Goal: Communication & Community: Answer question/provide support

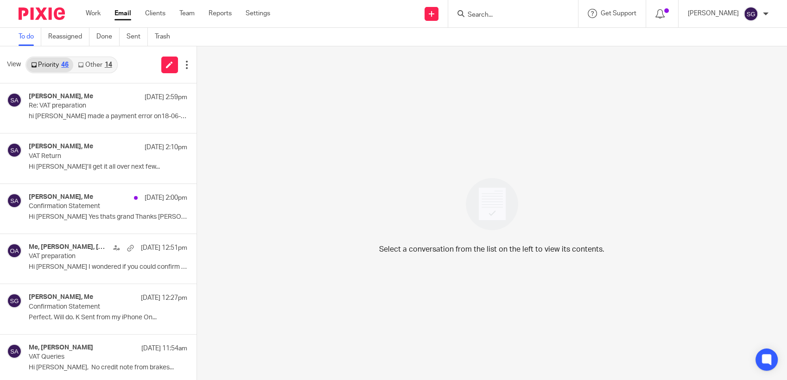
click at [123, 13] on link "Email" at bounding box center [122, 13] width 17 height 9
click at [73, 118] on p "hi [PERSON_NAME] made a payment error on18-06-25 it..." at bounding box center [94, 117] width 131 height 8
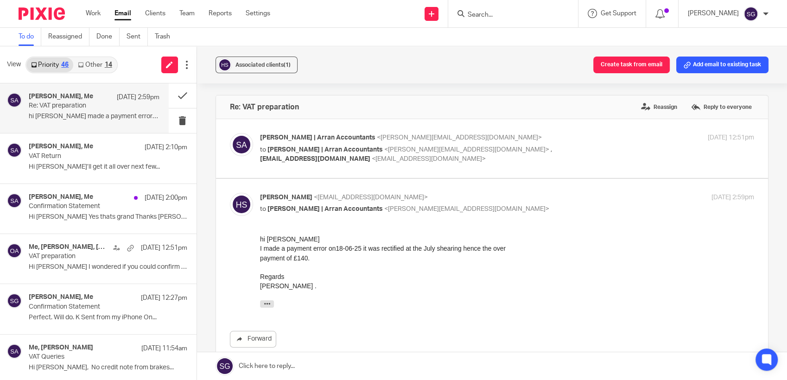
click at [353, 30] on div "To do Reassigned Done Sent Trash" at bounding box center [393, 37] width 787 height 19
drag, startPoint x: 98, startPoint y: 63, endPoint x: 74, endPoint y: 67, distance: 24.0
click at [97, 62] on link "Other 14" at bounding box center [94, 64] width 43 height 15
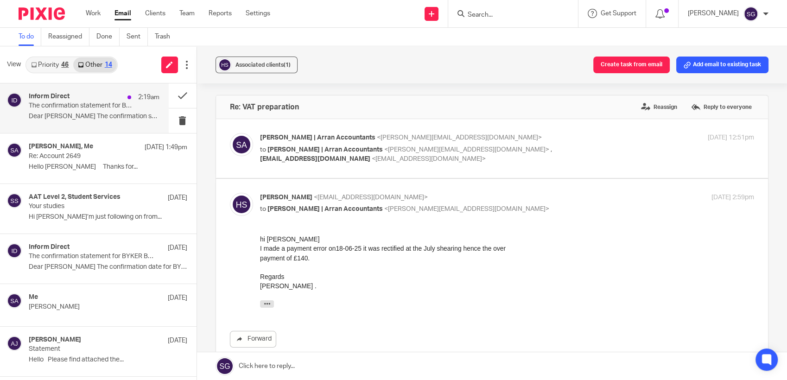
click at [79, 98] on div "Inform Direct 2:19am" at bounding box center [94, 97] width 131 height 9
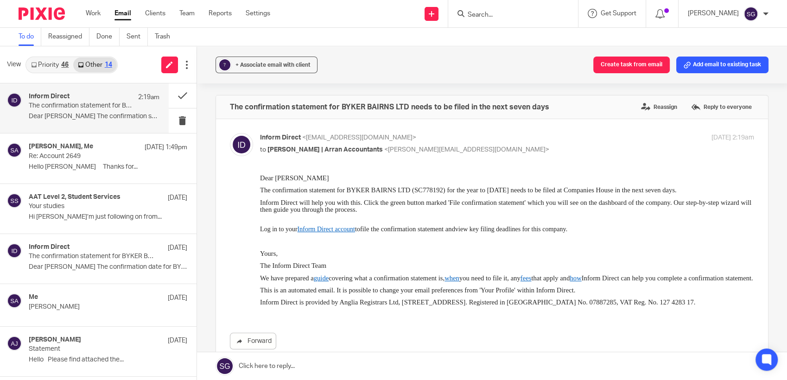
click at [57, 61] on link "Priority 46" at bounding box center [49, 64] width 47 height 15
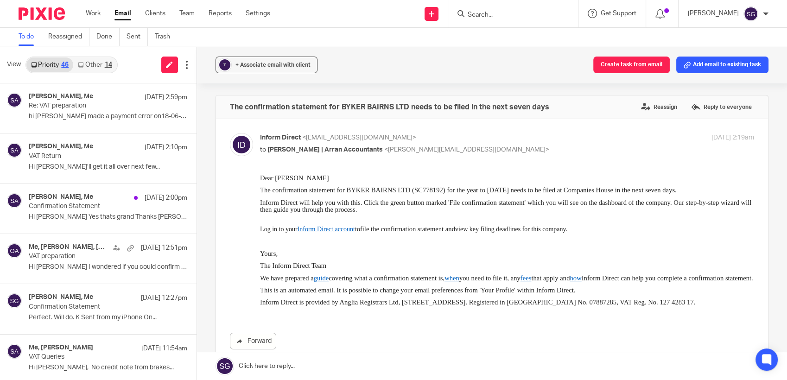
click at [404, 42] on div "To do Reassigned Done Sent Trash" at bounding box center [393, 37] width 787 height 19
click at [124, 17] on link "Email" at bounding box center [122, 13] width 17 height 9
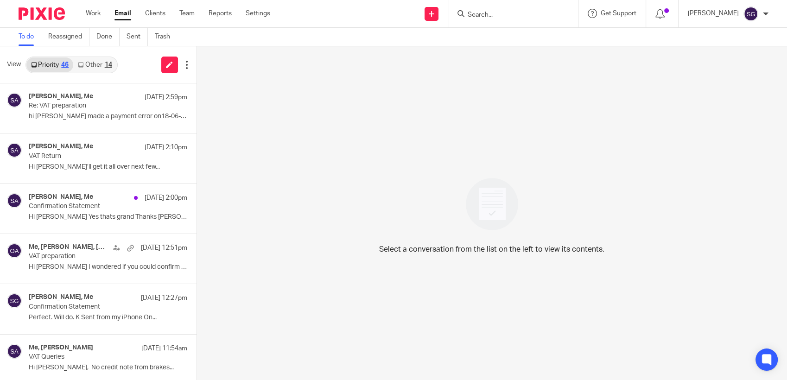
click at [315, 24] on div "Send new email Create task Add client Request signature Get Support Contact via…" at bounding box center [535, 13] width 503 height 27
click at [116, 17] on link "Email" at bounding box center [122, 13] width 17 height 9
click at [105, 37] on link "Done" at bounding box center [107, 37] width 23 height 18
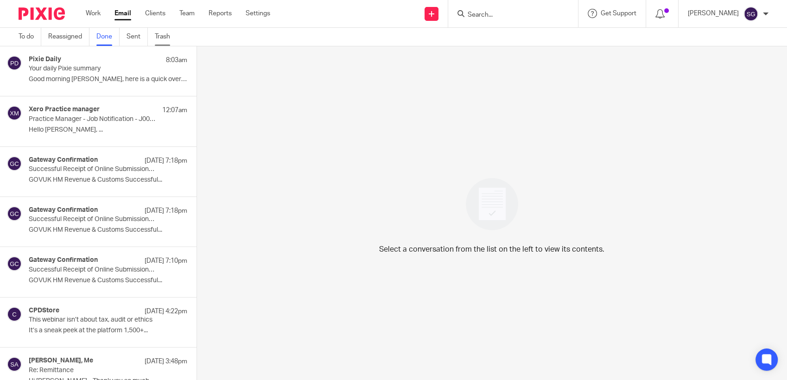
click at [169, 41] on link "Trash" at bounding box center [166, 37] width 22 height 18
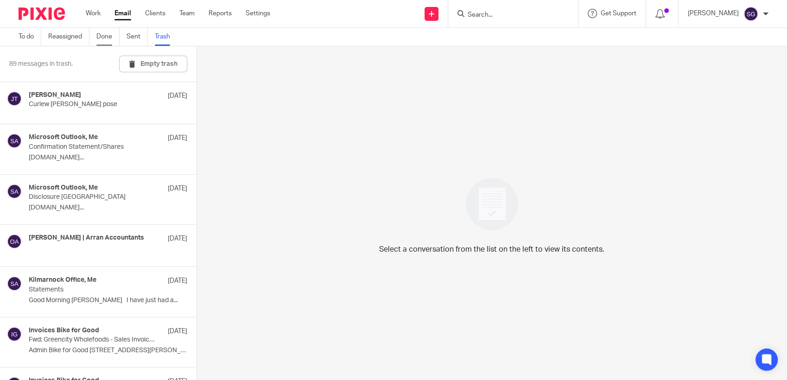
click at [105, 42] on link "Done" at bounding box center [107, 37] width 23 height 18
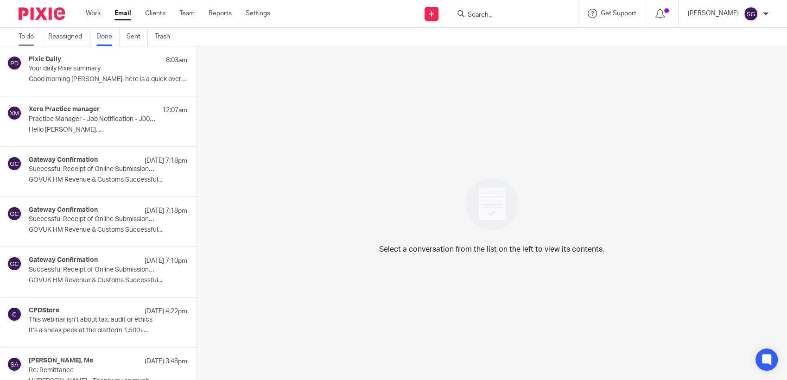
click at [32, 37] on link "To do" at bounding box center [30, 37] width 23 height 18
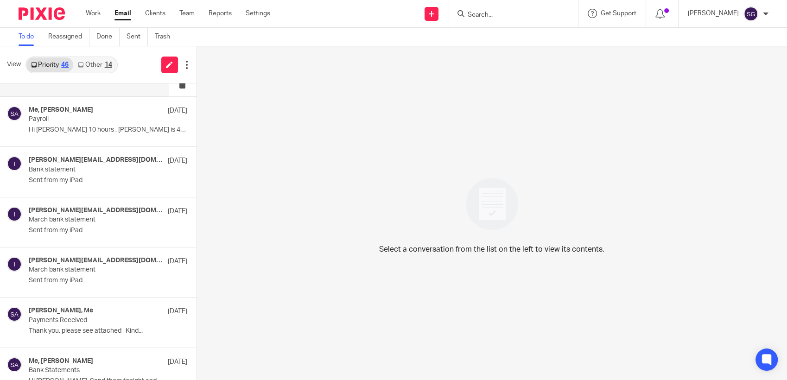
scroll to position [1647, 0]
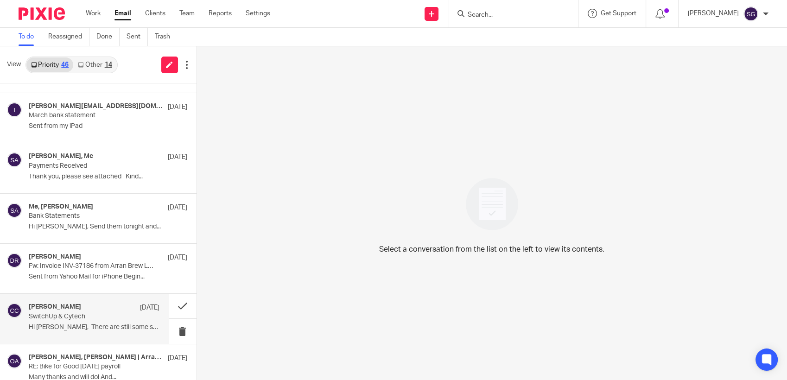
click at [69, 323] on p "Hi Sarah, There are still some sales..." at bounding box center [94, 327] width 131 height 8
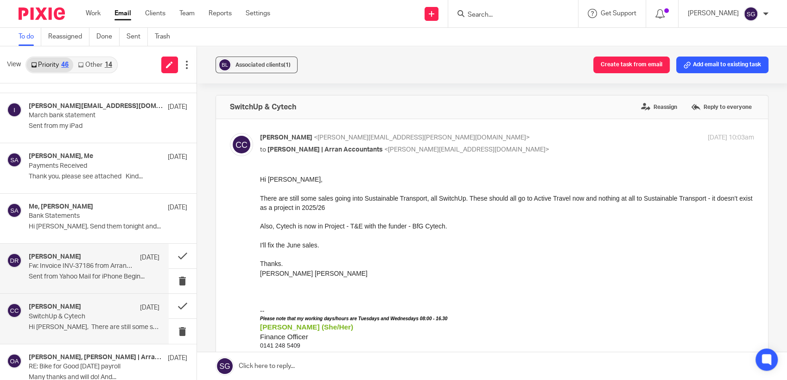
scroll to position [1750, 0]
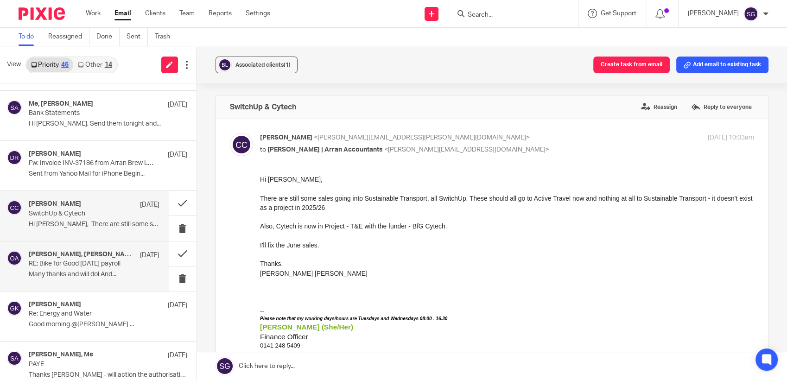
click at [70, 271] on p "Many thanks and will do! And..." at bounding box center [94, 275] width 131 height 8
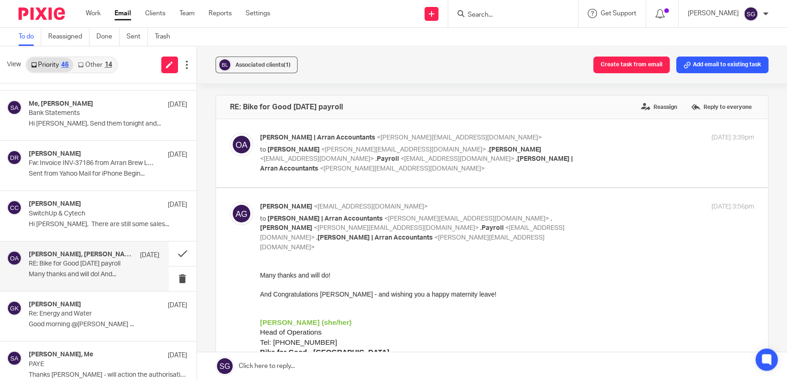
scroll to position [0, 0]
click at [300, 176] on label at bounding box center [492, 153] width 552 height 68
click at [230, 133] on input "checkbox" at bounding box center [229, 133] width 0 height 0
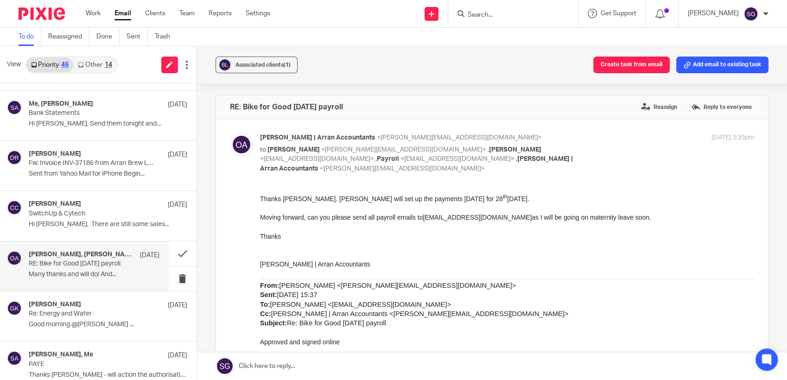
click at [295, 172] on p "to Gregory Kinsman-Chauvet <greg@bikeforgood.org.uk> , Alberta Gutteridge <albe…" at bounding box center [424, 159] width 329 height 29
checkbox input "false"
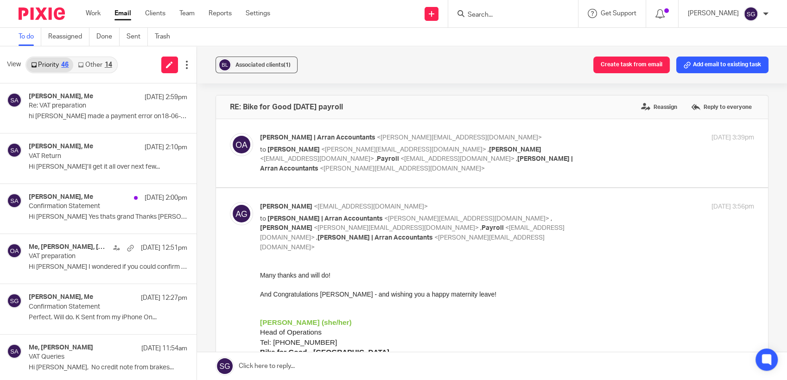
click at [88, 68] on link "Other 14" at bounding box center [94, 64] width 43 height 15
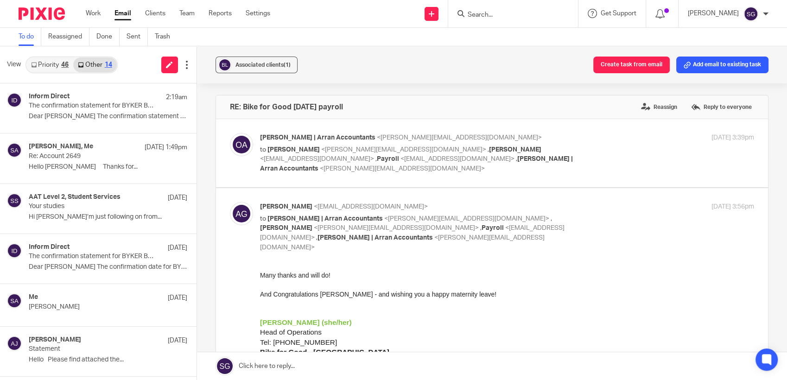
click at [57, 64] on link "Priority 46" at bounding box center [49, 64] width 47 height 15
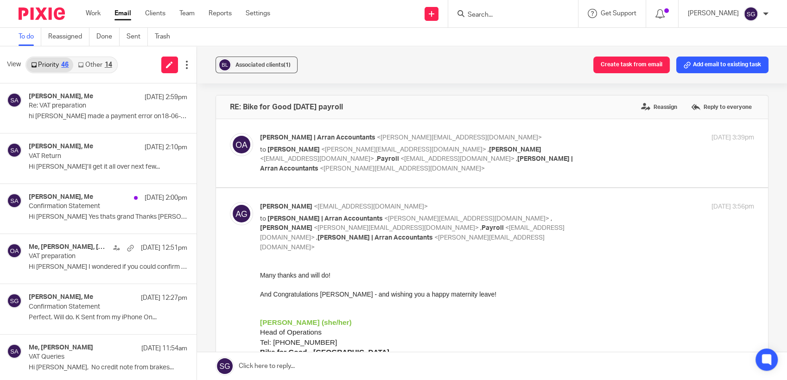
click at [129, 71] on div "View Priority 46 Other 14" at bounding box center [98, 64] width 196 height 37
click at [347, 18] on div "Send new email Create task Add client Request signature Get Support Contact via…" at bounding box center [535, 13] width 503 height 27
click at [95, 164] on p "Hi Sarah I’ll get it all over next few..." at bounding box center [94, 167] width 131 height 8
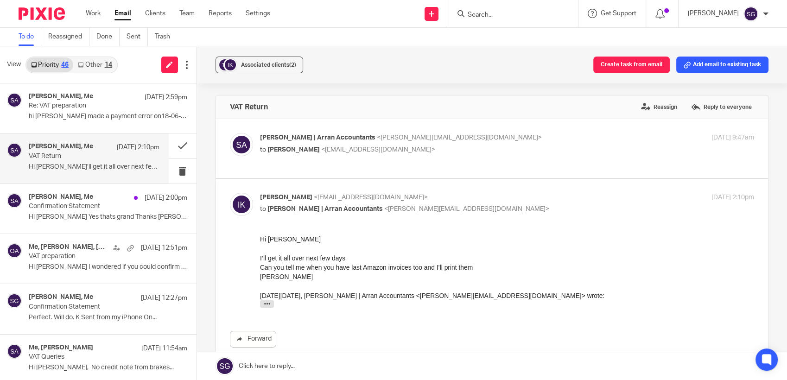
click at [284, 150] on span "[PERSON_NAME]" at bounding box center [293, 149] width 52 height 6
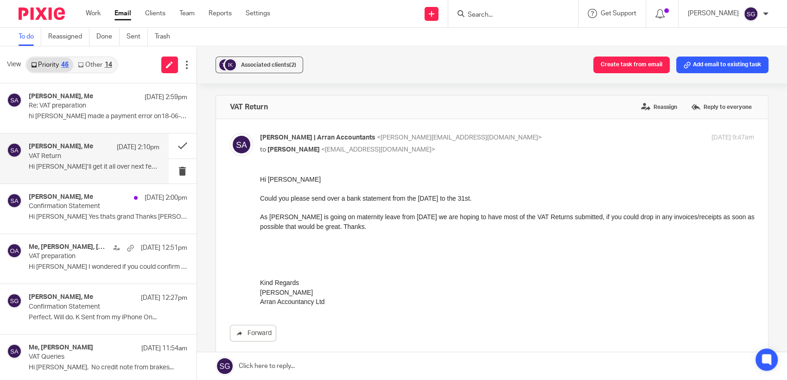
click at [284, 153] on p "to Ian Kirsop <ianalistairkirsop@gmail.com>" at bounding box center [424, 150] width 329 height 10
checkbox input "false"
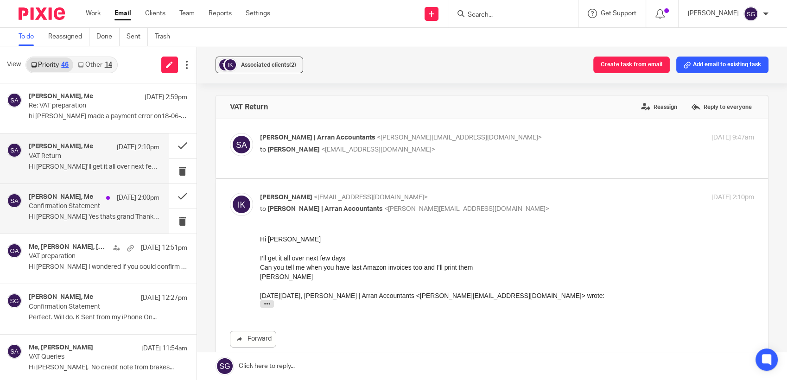
click at [42, 221] on p "Hi Sarah Yes thats grand Thanks Sam ..." at bounding box center [94, 217] width 131 height 8
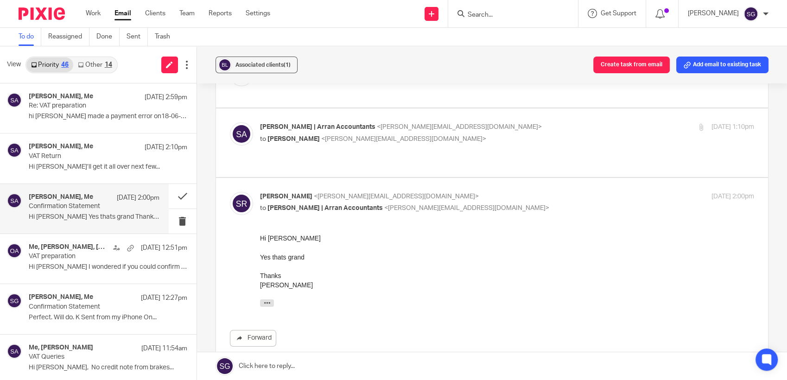
scroll to position [206, 0]
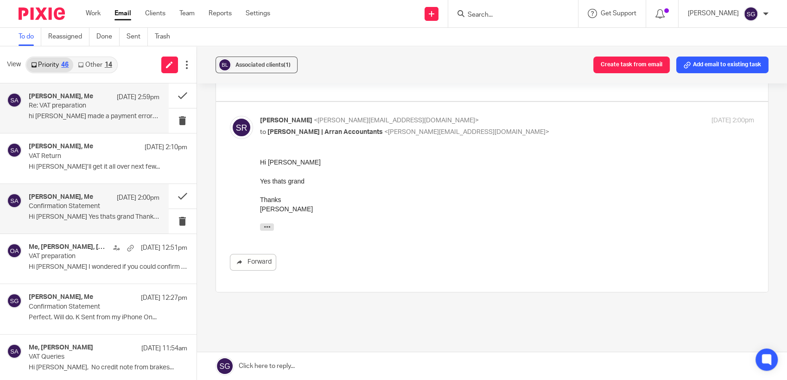
drag, startPoint x: 50, startPoint y: 113, endPoint x: 102, endPoint y: 114, distance: 52.4
click at [50, 112] on div "Hugh Stewart, Me 12 Aug 2:59pm Re: VAT preparation hi Sarah I made a payment er…" at bounding box center [94, 108] width 131 height 31
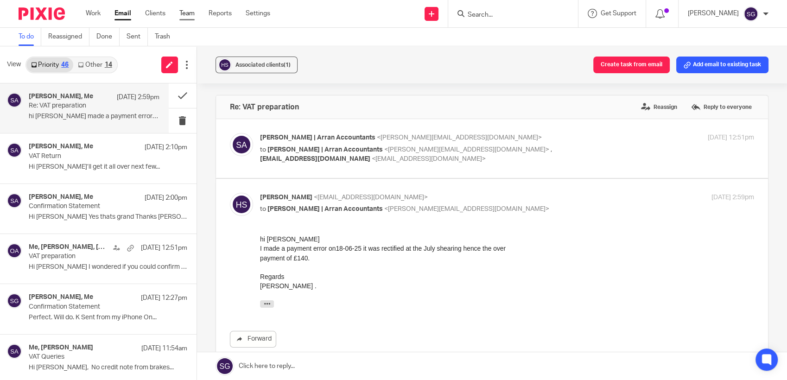
scroll to position [0, 0]
drag, startPoint x: 124, startPoint y: 13, endPoint x: 194, endPoint y: 13, distance: 70.0
click at [123, 13] on link "Email" at bounding box center [122, 13] width 17 height 9
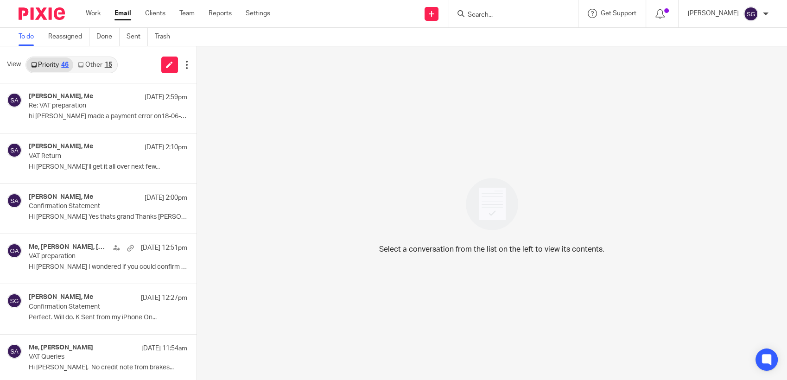
click at [102, 63] on link "Other 15" at bounding box center [94, 64] width 43 height 15
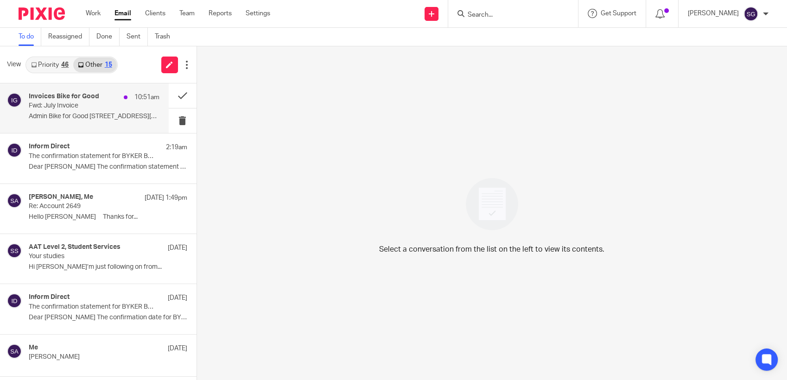
click at [73, 118] on p "Admin Bike for Good 65 Haugh Road, Glasgow..." at bounding box center [94, 117] width 131 height 8
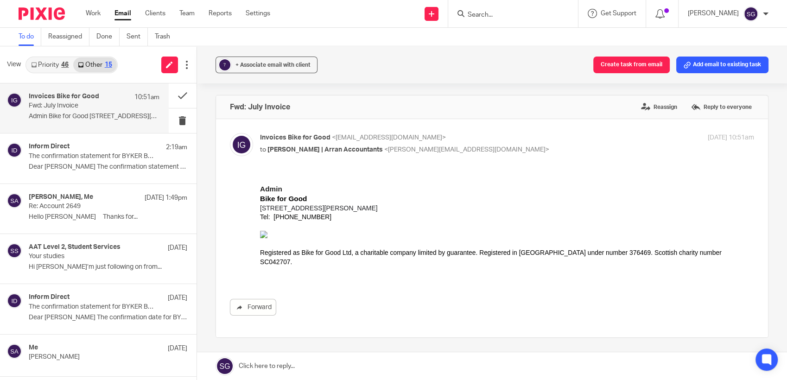
click at [267, 285] on icon "button" at bounding box center [266, 288] width 7 height 7
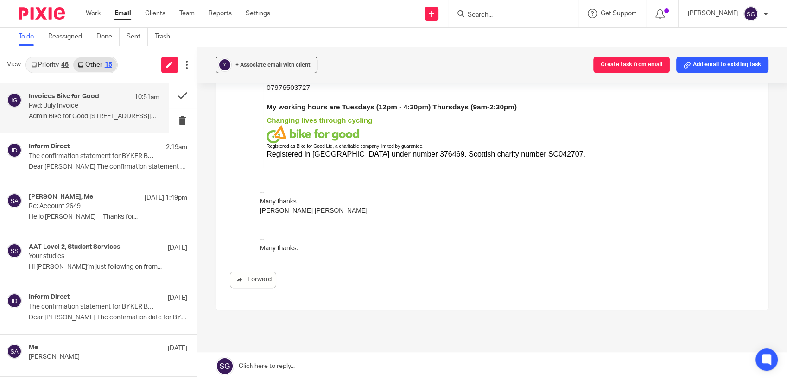
scroll to position [594, 0]
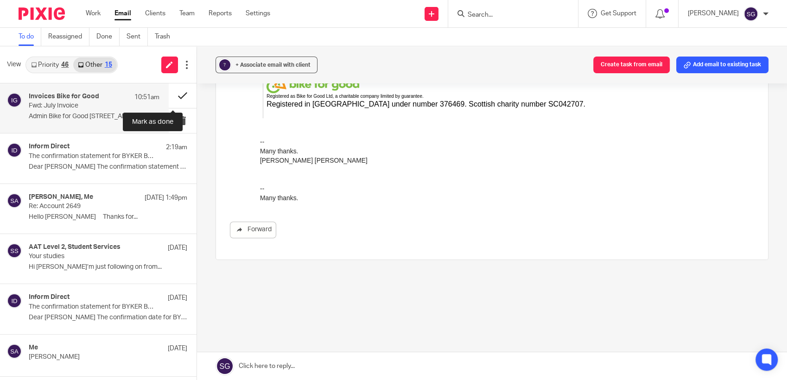
click at [178, 98] on button at bounding box center [183, 95] width 28 height 25
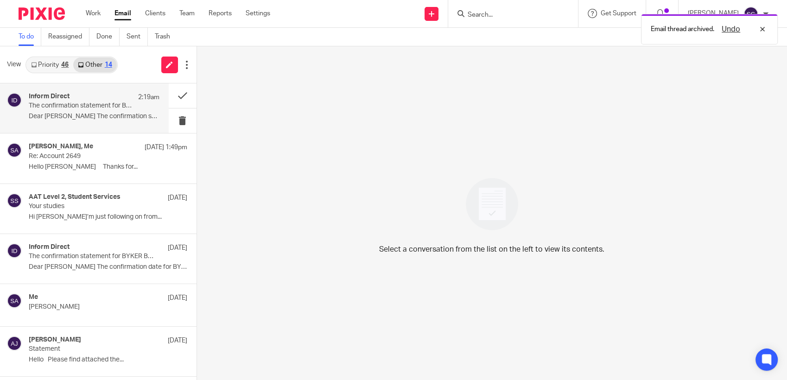
click at [95, 109] on p "The confirmation statement for BYKER BAIRNS LTD needs to be filed in the next s…" at bounding box center [81, 106] width 104 height 8
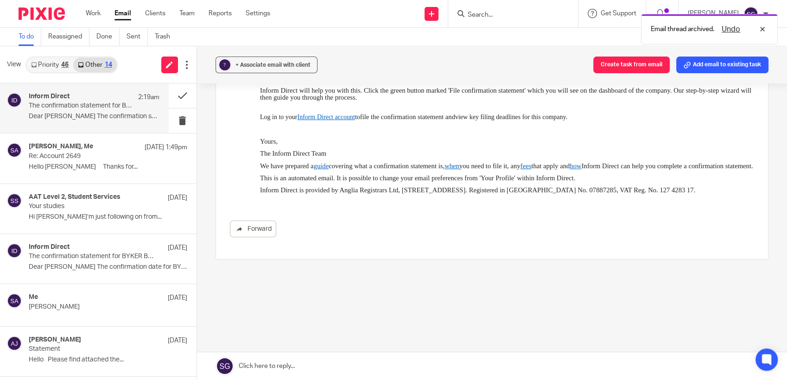
scroll to position [0, 0]
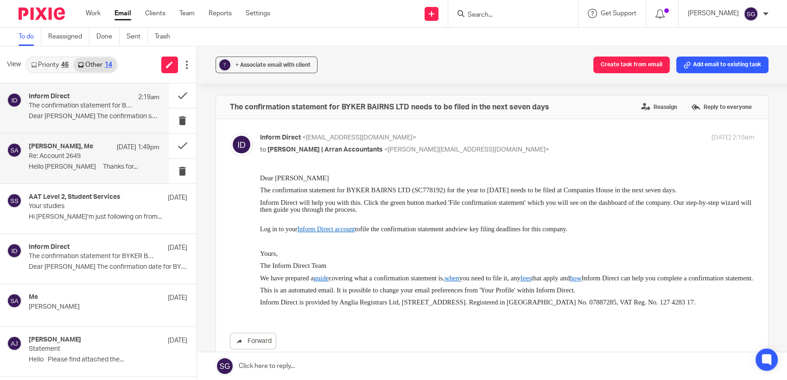
click at [69, 169] on p "Hello Sarah Thanks for..." at bounding box center [94, 167] width 131 height 8
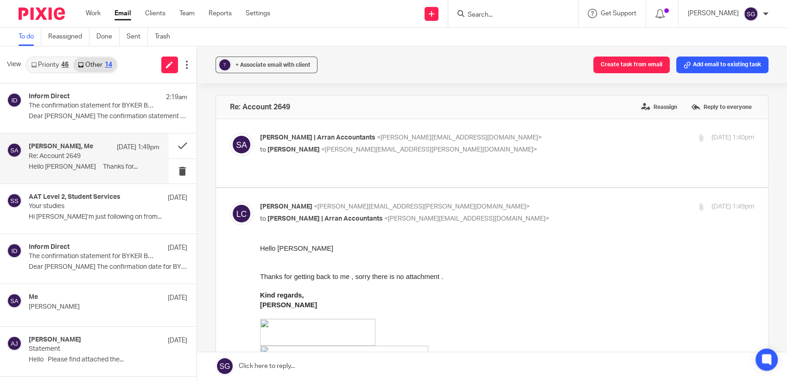
click at [362, 377] on link at bounding box center [492, 366] width 590 height 28
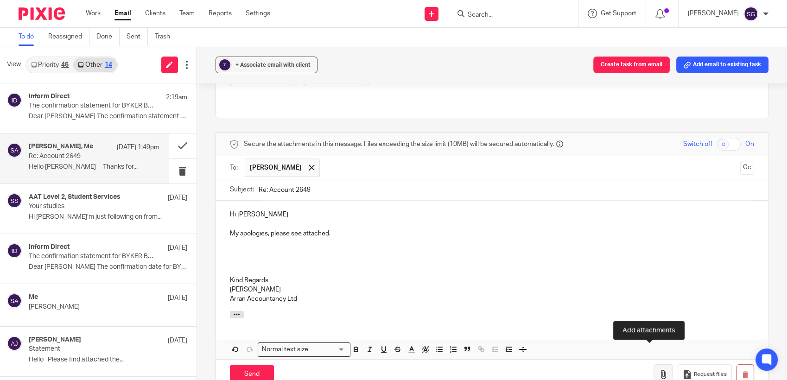
click at [658, 370] on icon "button" at bounding box center [662, 374] width 9 height 9
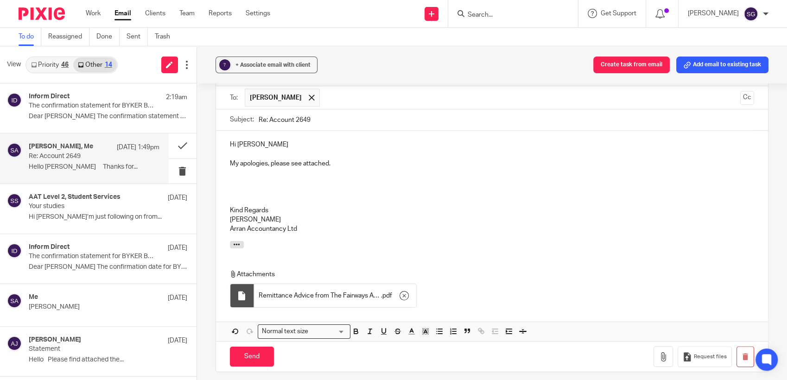
scroll to position [1060, 0]
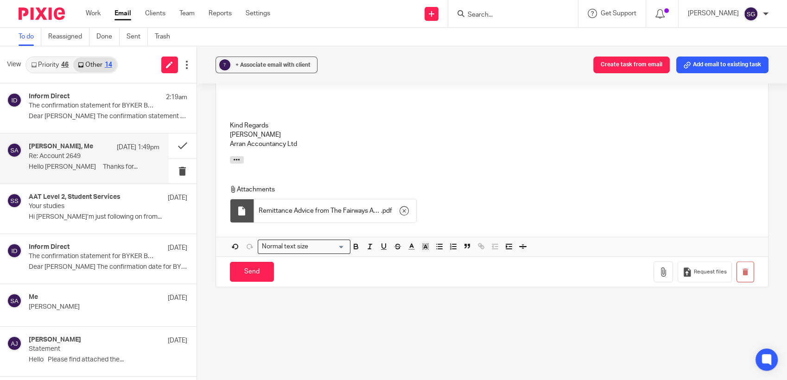
click at [273, 256] on div "Send You have unsaved changes Request files" at bounding box center [492, 271] width 552 height 31
click at [248, 262] on input "Send" at bounding box center [252, 272] width 44 height 20
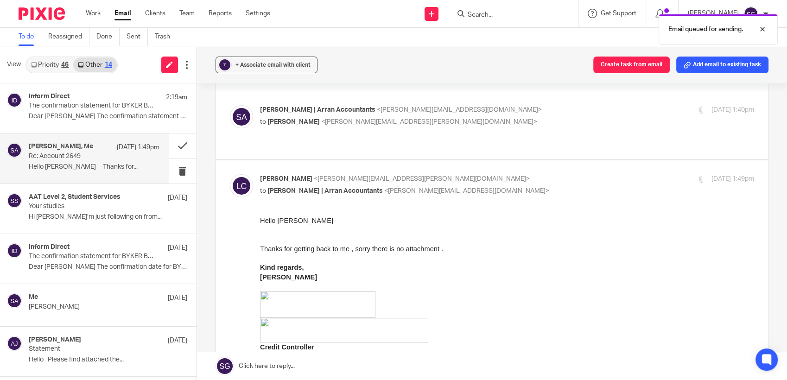
scroll to position [0, 0]
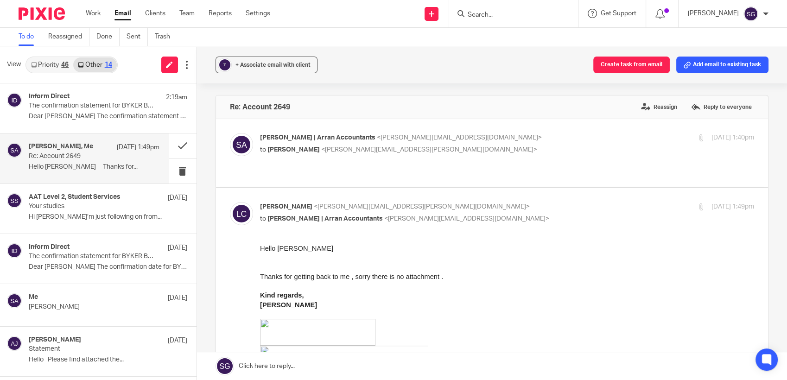
click at [118, 14] on link "Email" at bounding box center [122, 13] width 17 height 9
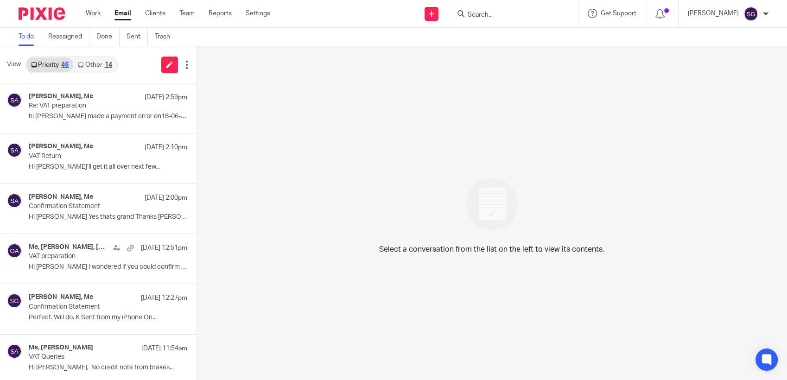
click at [87, 63] on link "Other 14" at bounding box center [94, 64] width 43 height 15
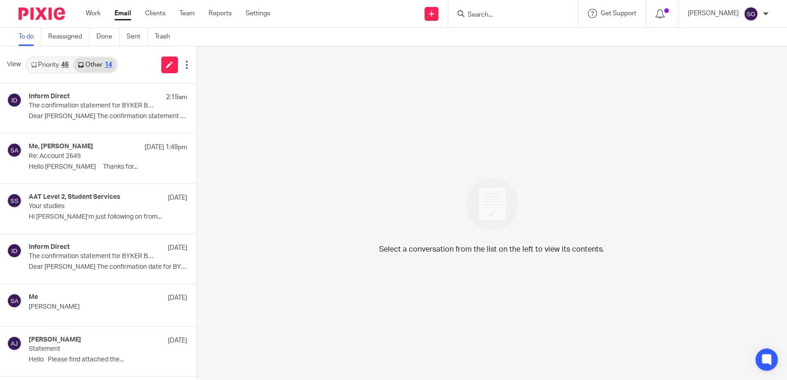
click at [53, 66] on link "Priority 46" at bounding box center [49, 64] width 47 height 15
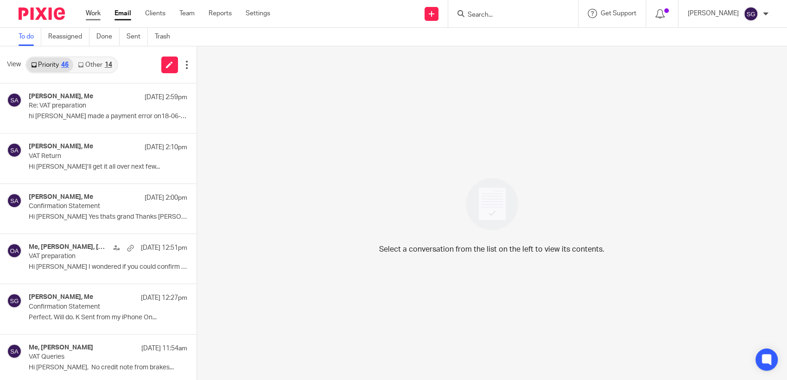
click at [90, 17] on link "Work" at bounding box center [93, 13] width 15 height 9
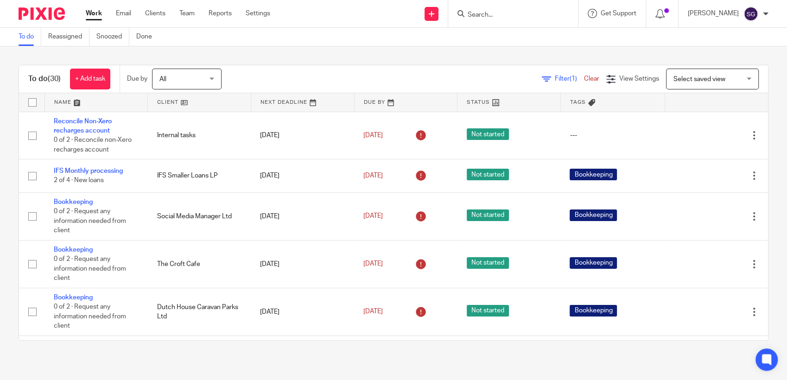
click at [282, 103] on link at bounding box center [302, 102] width 103 height 19
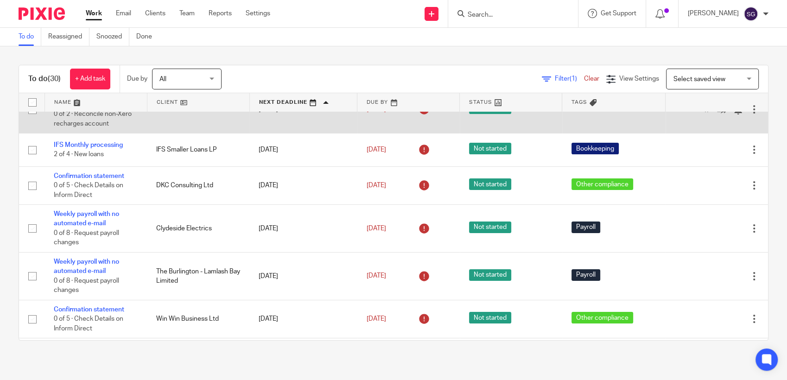
scroll to position [51, 0]
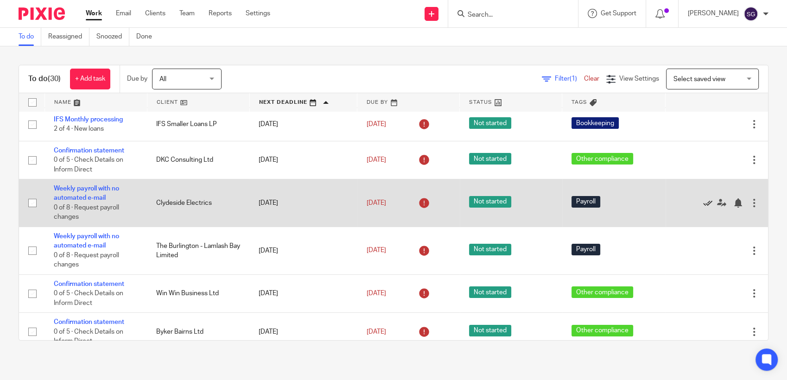
click at [703, 205] on icon at bounding box center [707, 202] width 9 height 9
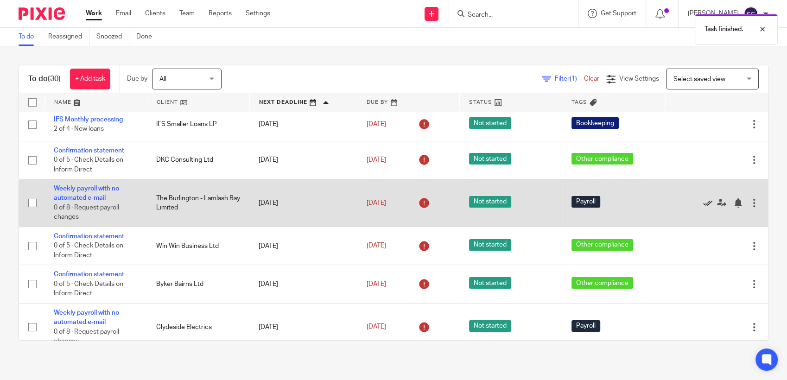
click at [703, 205] on icon at bounding box center [707, 202] width 9 height 9
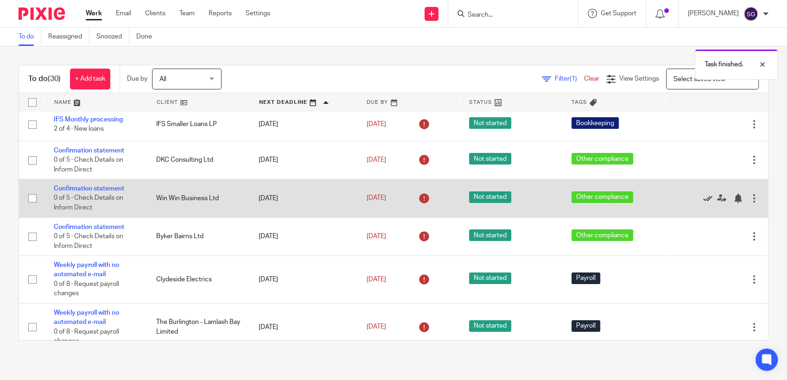
click at [703, 198] on icon at bounding box center [707, 198] width 9 height 9
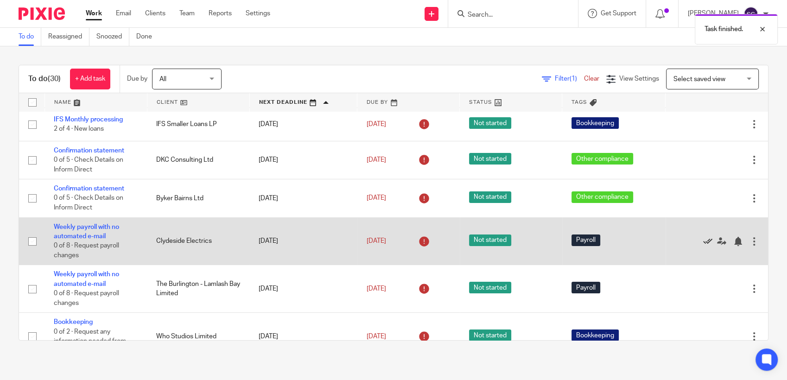
click at [703, 242] on icon at bounding box center [707, 241] width 9 height 9
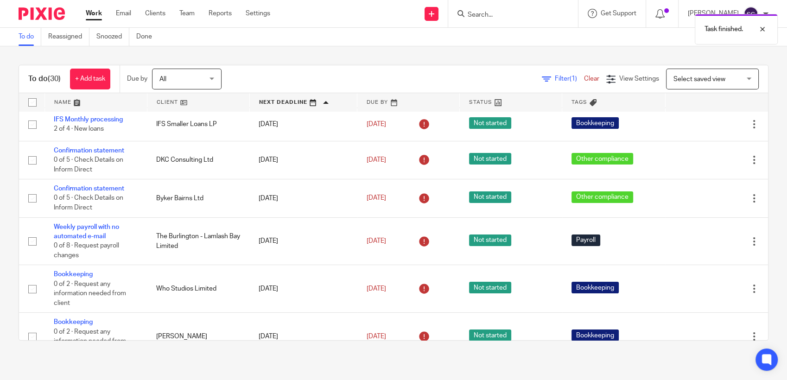
click at [703, 242] on icon at bounding box center [707, 241] width 9 height 9
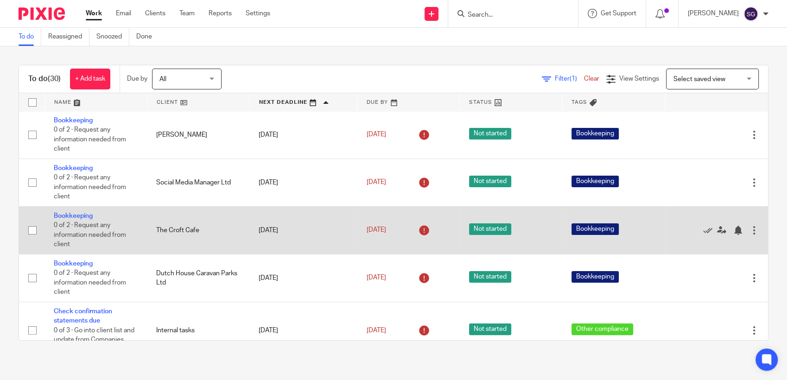
scroll to position [257, 0]
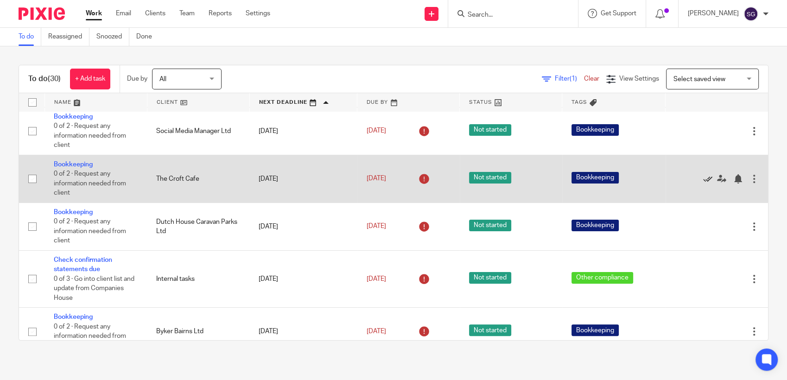
click at [703, 181] on icon at bounding box center [707, 178] width 9 height 9
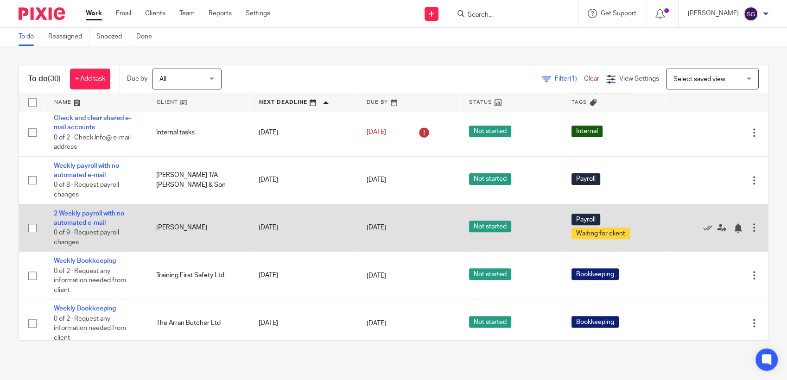
scroll to position [772, 0]
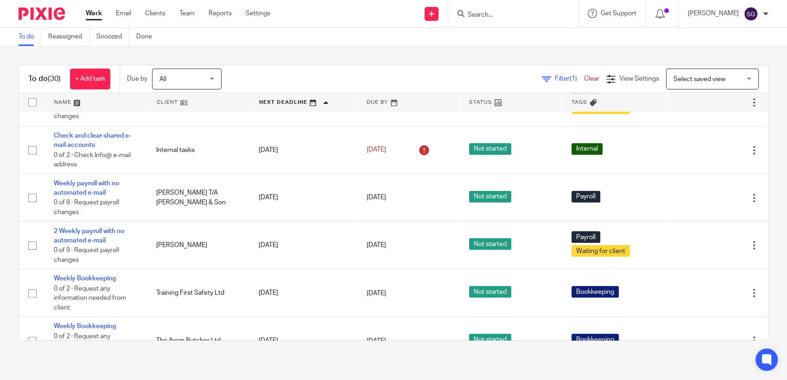
click at [304, 32] on div "To do Reassigned Snoozed Done" at bounding box center [393, 37] width 787 height 19
click at [388, 60] on div "To do (30) + Add task Due by All All Today Tomorrow This week Next week This mo…" at bounding box center [393, 202] width 787 height 313
drag, startPoint x: 126, startPoint y: 12, endPoint x: 131, endPoint y: 9, distance: 6.2
click at [126, 12] on link "Email" at bounding box center [123, 13] width 15 height 9
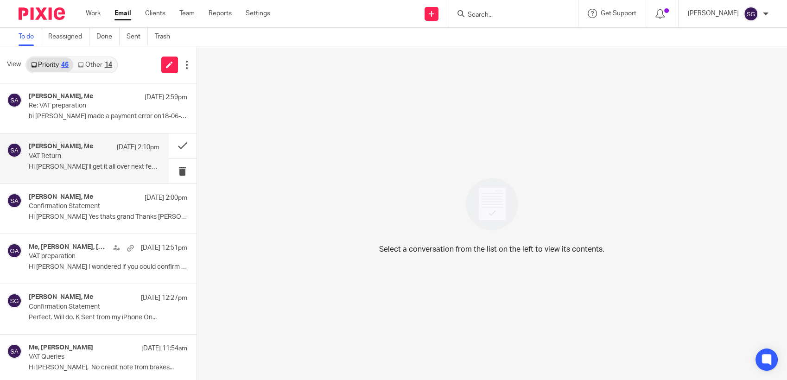
click at [83, 147] on div "[PERSON_NAME], Me [DATE] 2:10pm" at bounding box center [94, 147] width 131 height 9
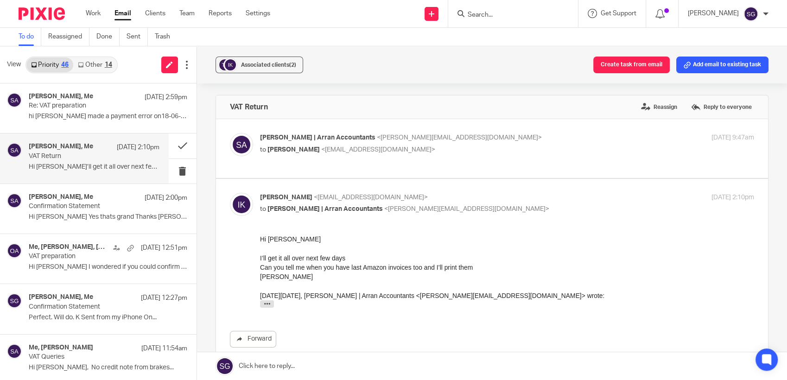
click at [311, 368] on link at bounding box center [492, 366] width 590 height 28
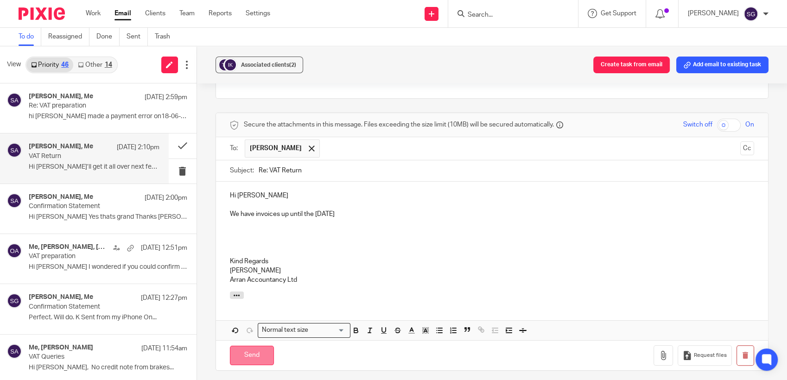
click at [259, 356] on input "Send" at bounding box center [252, 356] width 44 height 20
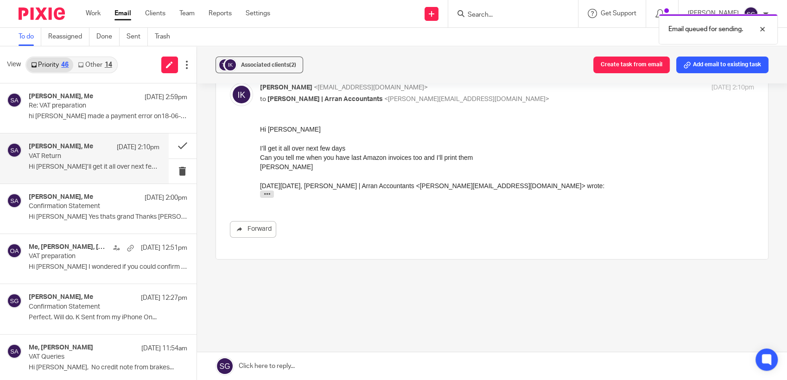
scroll to position [109, 0]
